Goal: Task Accomplishment & Management: Use online tool/utility

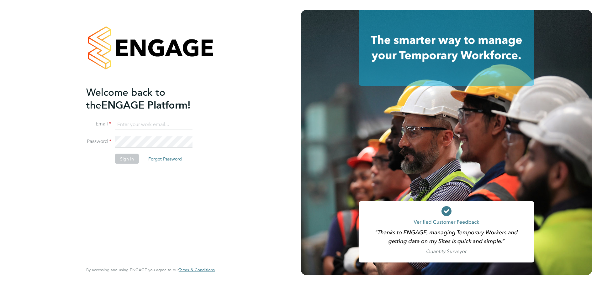
type input "okassim@psrsolutions.co.uk"
click at [162, 211] on div "Welcome back to the ENGAGE Platform! Email okassim@psrsolutions.co.uk Password …" at bounding box center [147, 174] width 122 height 176
click at [130, 159] on button "Sign In" at bounding box center [127, 159] width 24 height 10
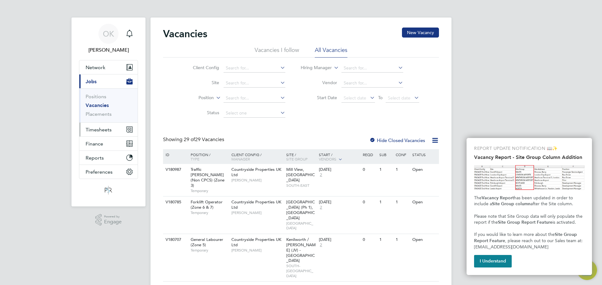
click at [105, 133] on button "Timesheets" at bounding box center [108, 130] width 58 height 14
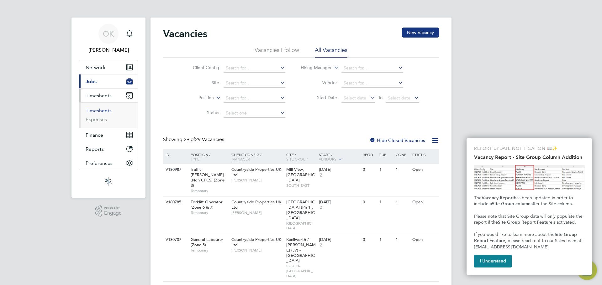
click at [107, 113] on link "Timesheets" at bounding box center [99, 111] width 26 height 6
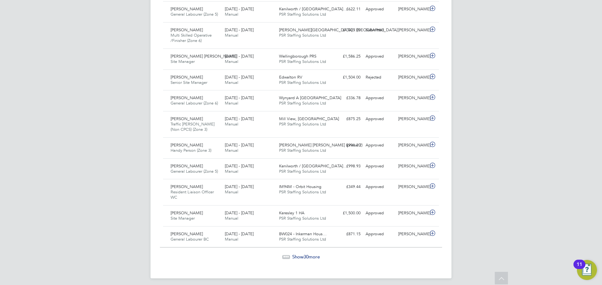
click at [305, 256] on span "30" at bounding box center [305, 257] width 5 height 6
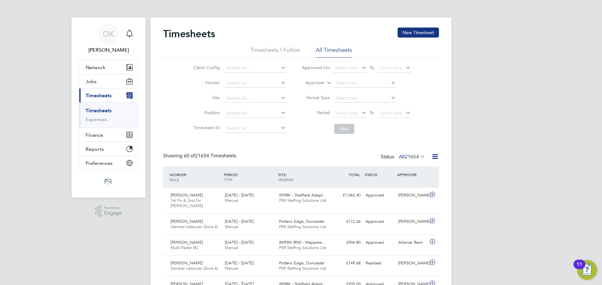
click at [435, 154] on icon at bounding box center [435, 157] width 8 height 8
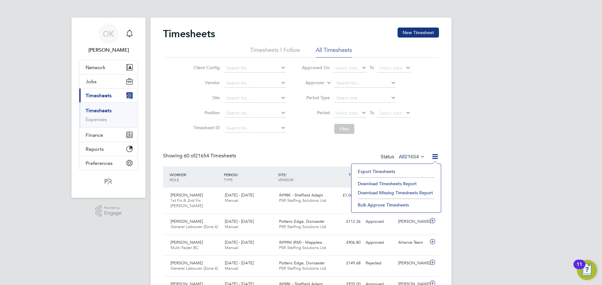
click at [433, 123] on div "Client Config Vendor Site Position Timesheet ID Approved On Select date To Sele…" at bounding box center [301, 98] width 276 height 80
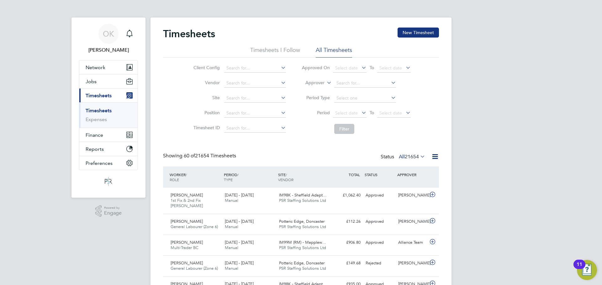
click at [414, 155] on span "21654" at bounding box center [411, 157] width 14 height 6
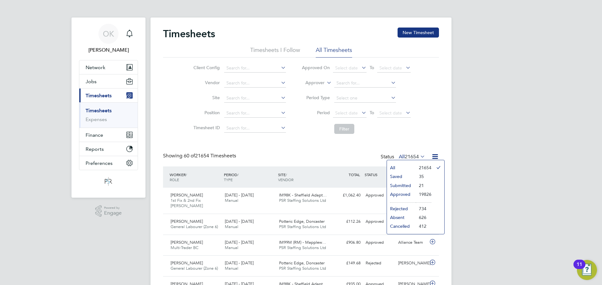
click at [410, 186] on li "Submitted" at bounding box center [401, 185] width 29 height 9
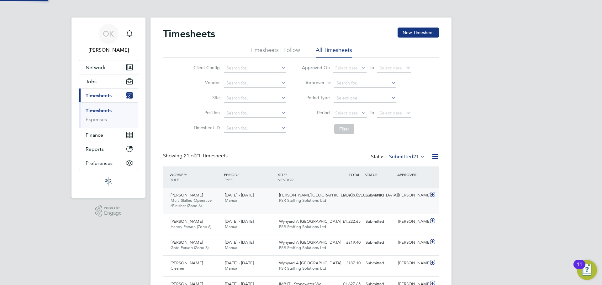
scroll to position [16, 55]
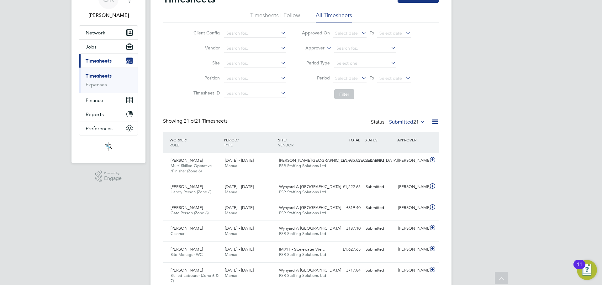
click at [406, 121] on label "Submitted 21" at bounding box center [407, 122] width 36 height 6
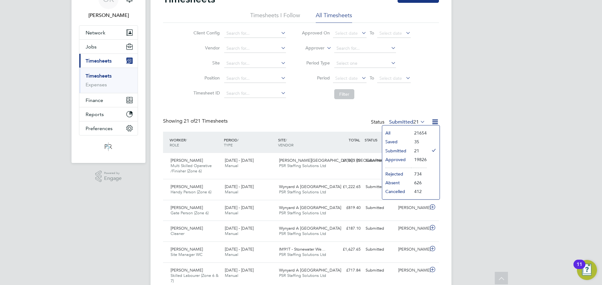
click at [409, 159] on li "Approved" at bounding box center [396, 159] width 29 height 9
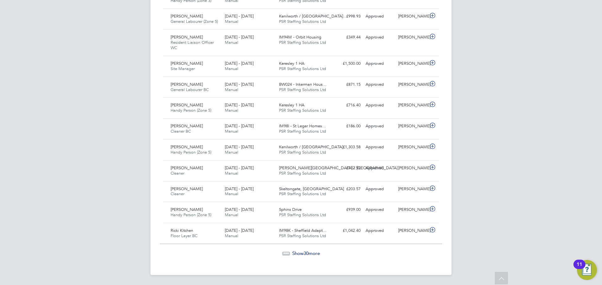
click at [295, 256] on span "Show 30 more" at bounding box center [306, 254] width 28 height 6
